Goal: Task Accomplishment & Management: Manage account settings

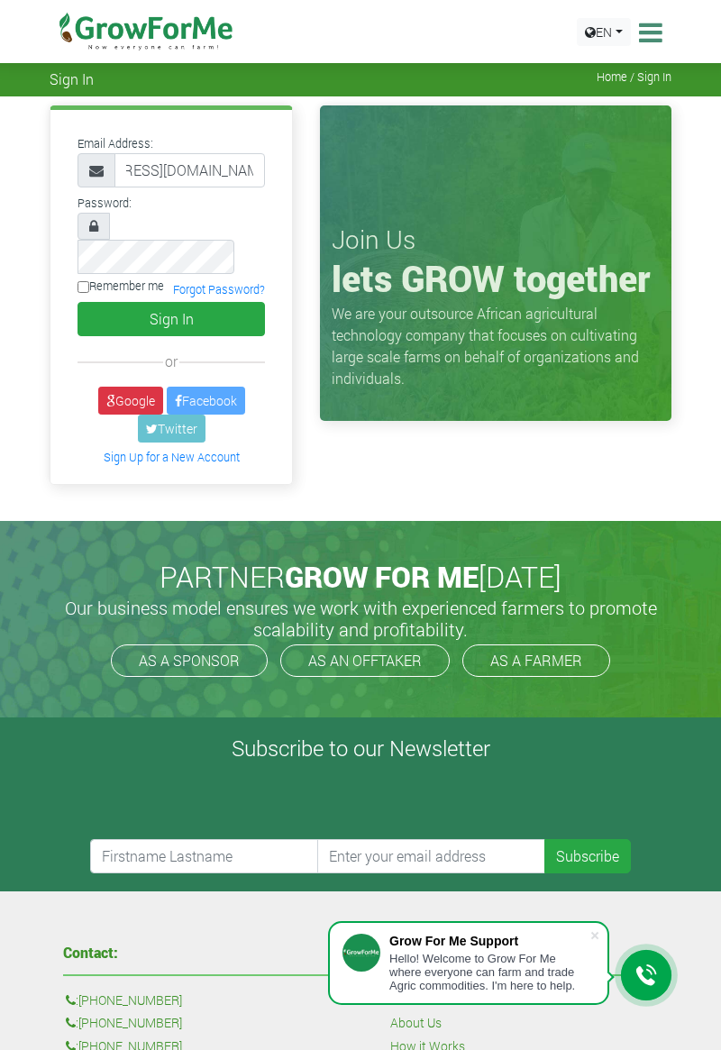
type input "[EMAIL_ADDRESS][DOMAIN_NAME]"
click at [89, 281] on input "Remember me" at bounding box center [84, 287] width 12 height 12
checkbox input "true"
click at [214, 302] on button "Sign In" at bounding box center [171, 319] width 187 height 34
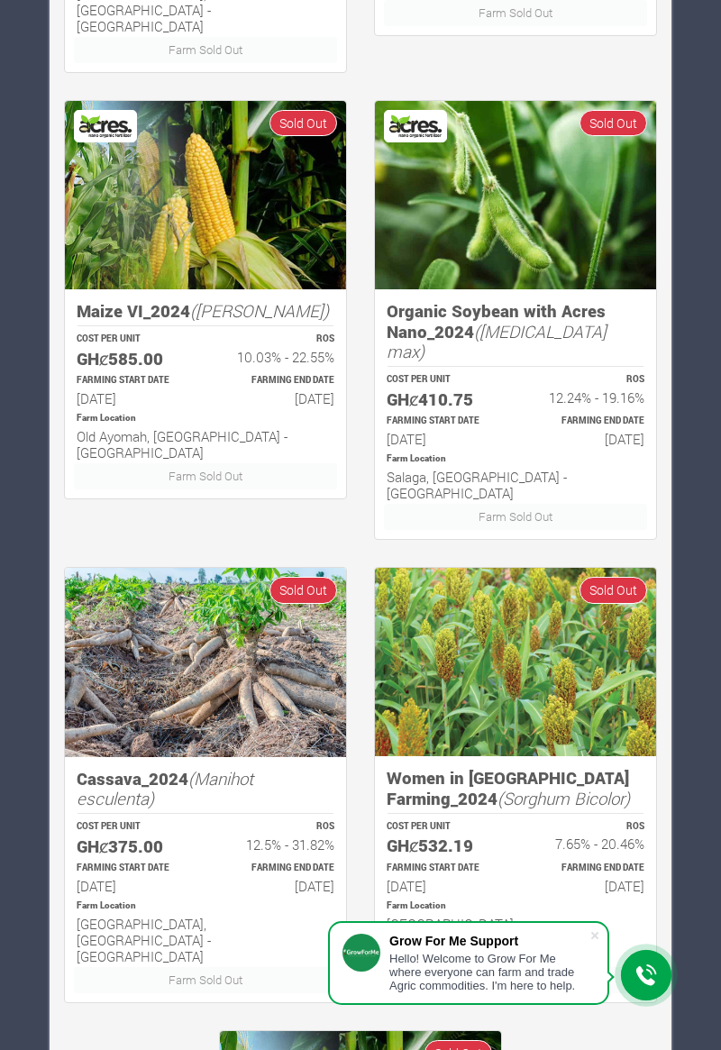
scroll to position [1383, 0]
